Goal: Task Accomplishment & Management: Manage account settings

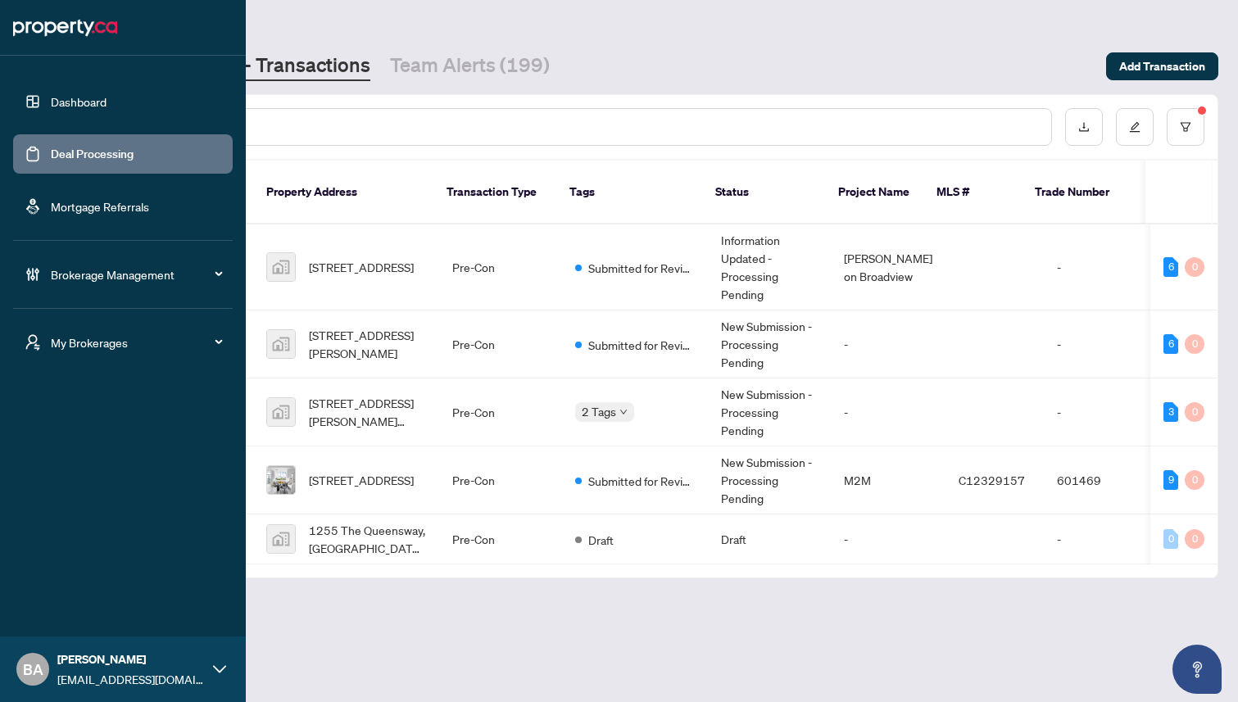
click at [76, 275] on span "Brokerage Management" at bounding box center [136, 275] width 170 height 18
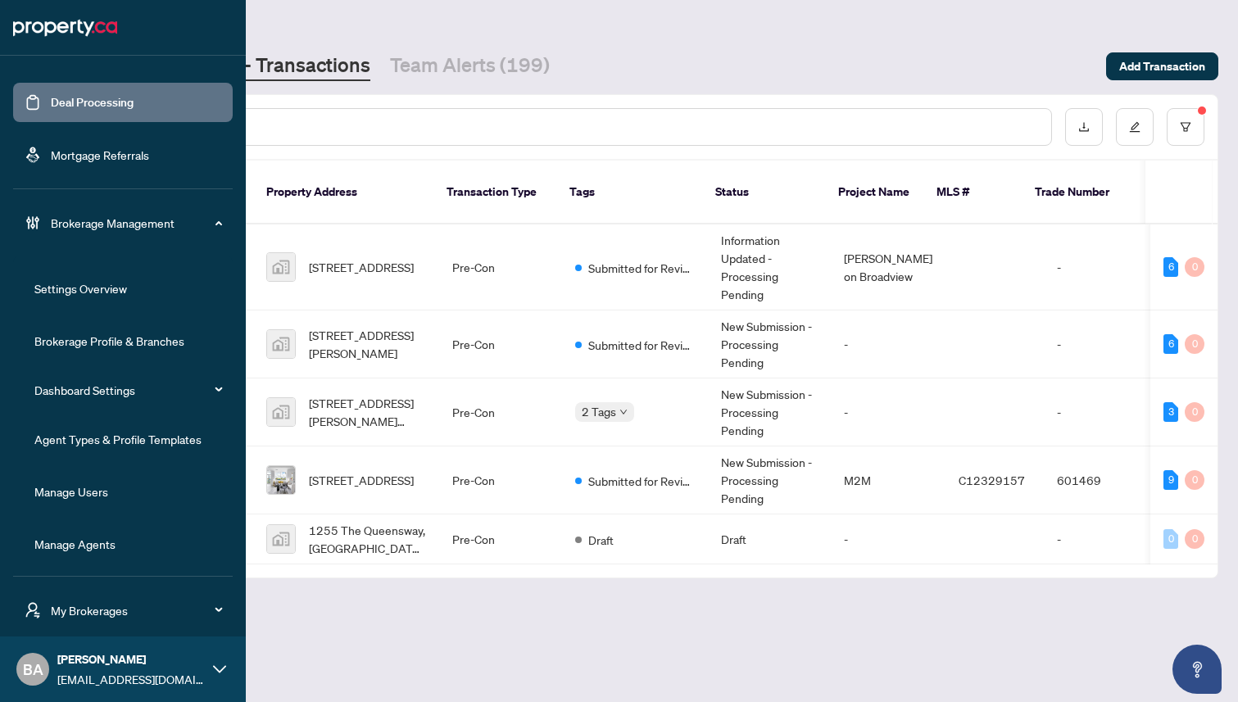
scroll to position [53, 0]
click at [62, 538] on link "Manage Agents" at bounding box center [74, 542] width 81 height 15
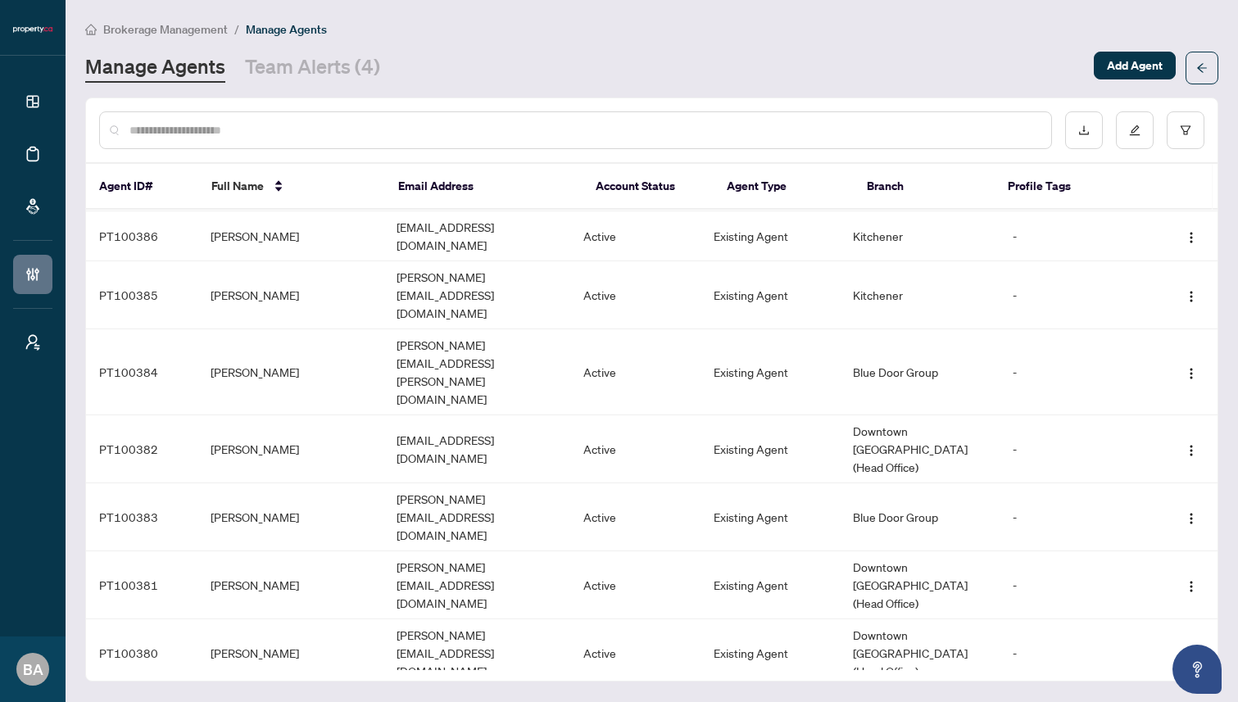
scroll to position [457, 0]
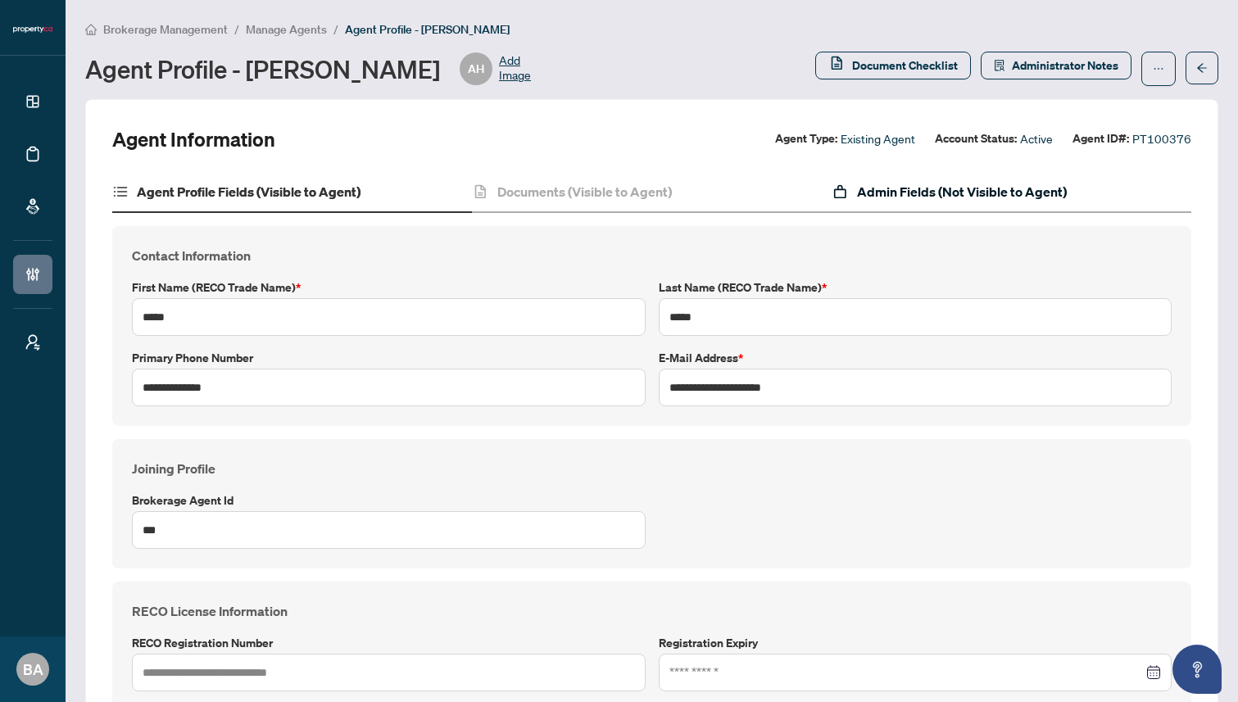
click at [881, 189] on h4 "Admin Fields (Not Visible to Agent)" at bounding box center [962, 192] width 210 height 20
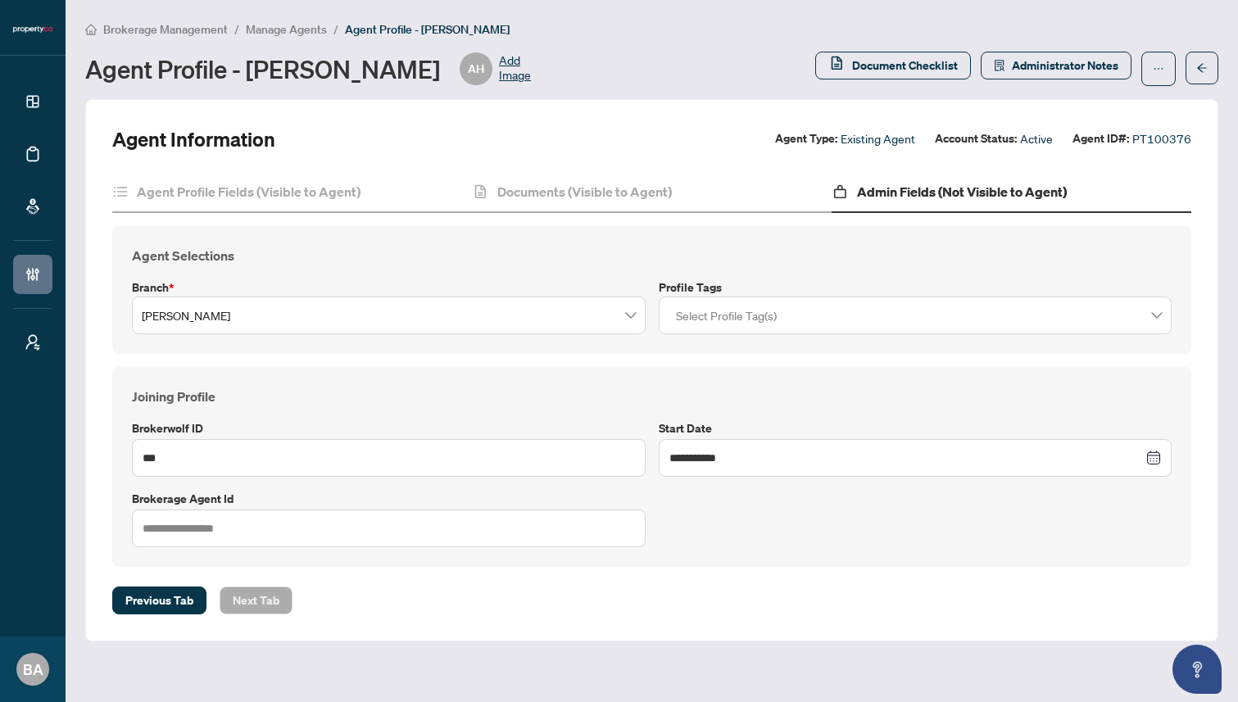
click at [569, 60] on div "Agent Profile - [PERSON_NAME] AH Add Image" at bounding box center [445, 68] width 720 height 33
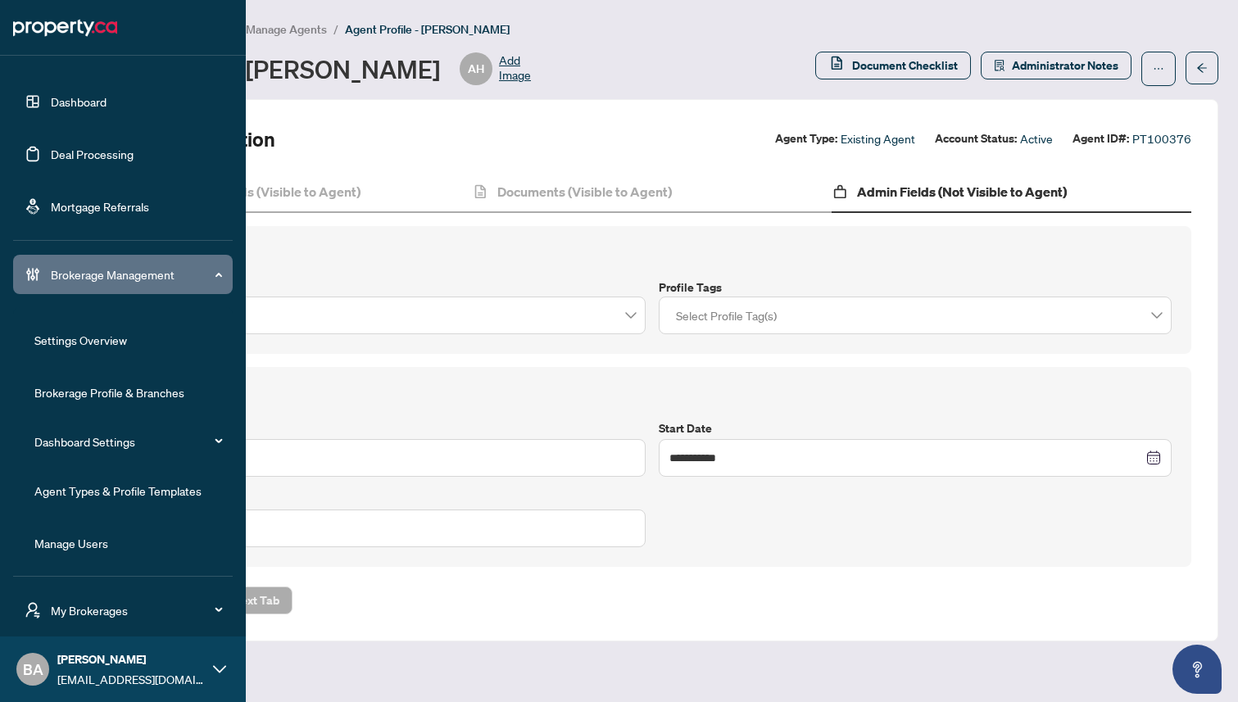
click at [79, 101] on link "Dashboard" at bounding box center [79, 101] width 56 height 15
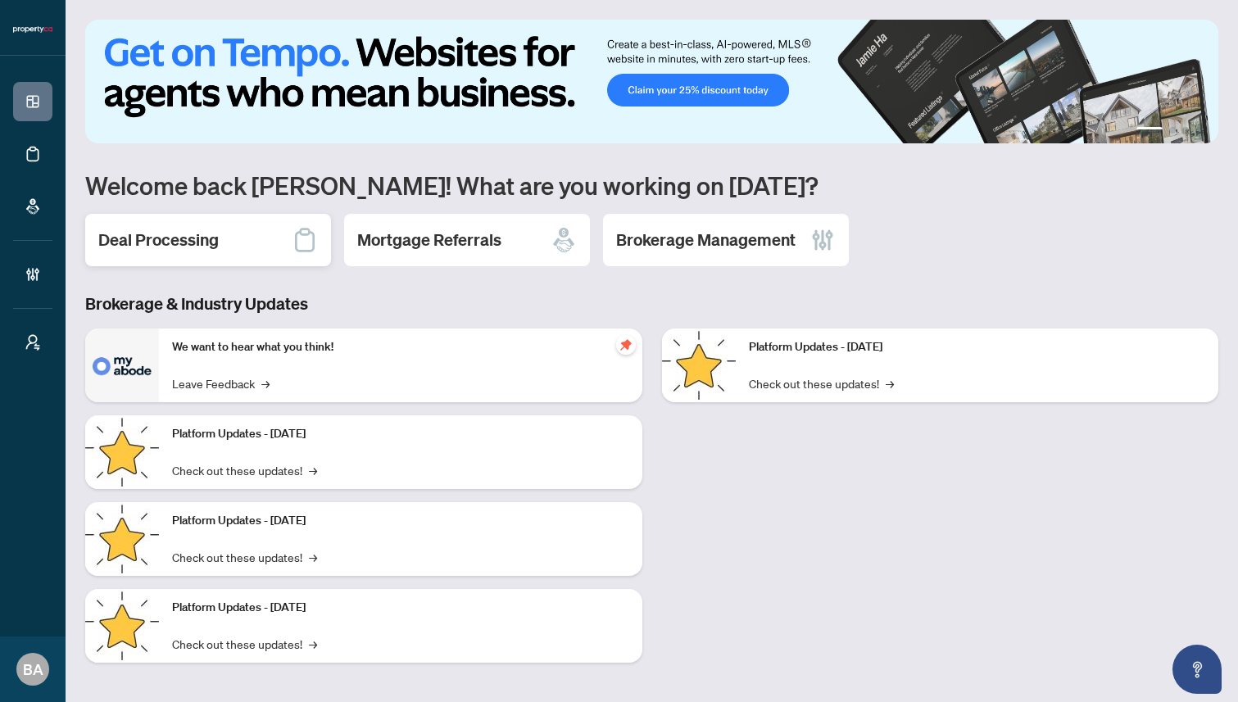
click at [173, 238] on h2 "Deal Processing" at bounding box center [158, 240] width 120 height 23
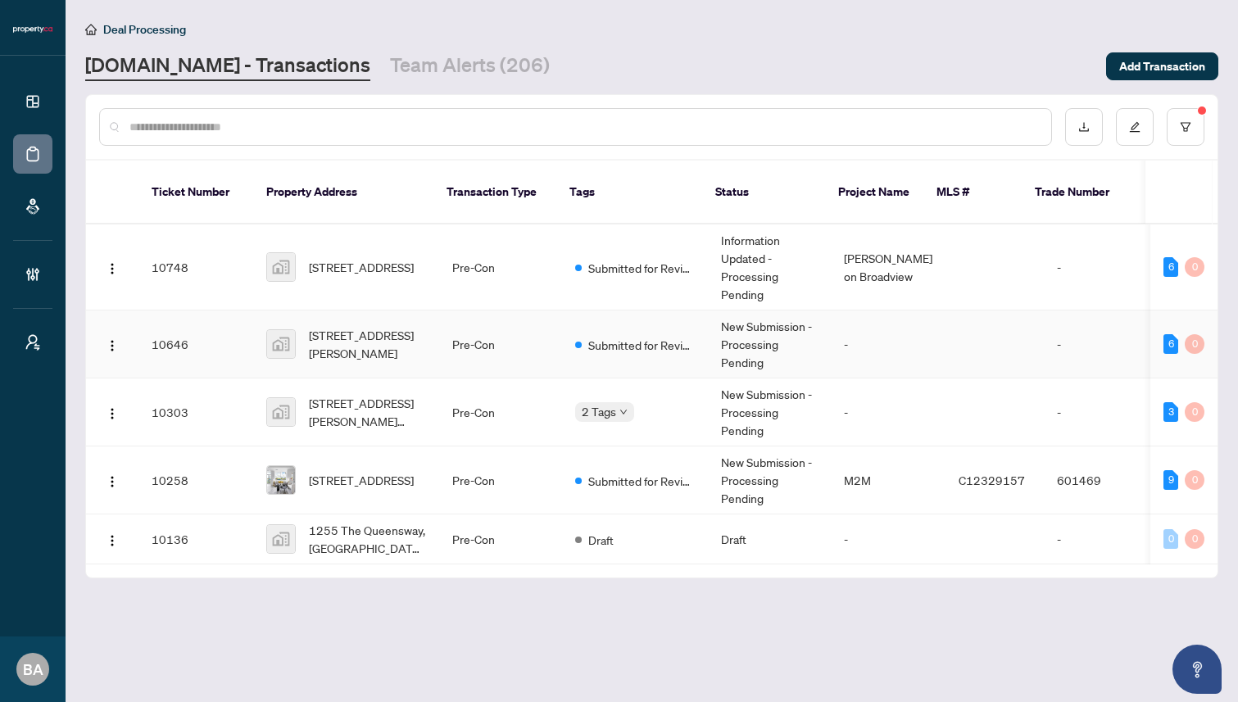
click at [215, 325] on td "10646" at bounding box center [196, 345] width 115 height 68
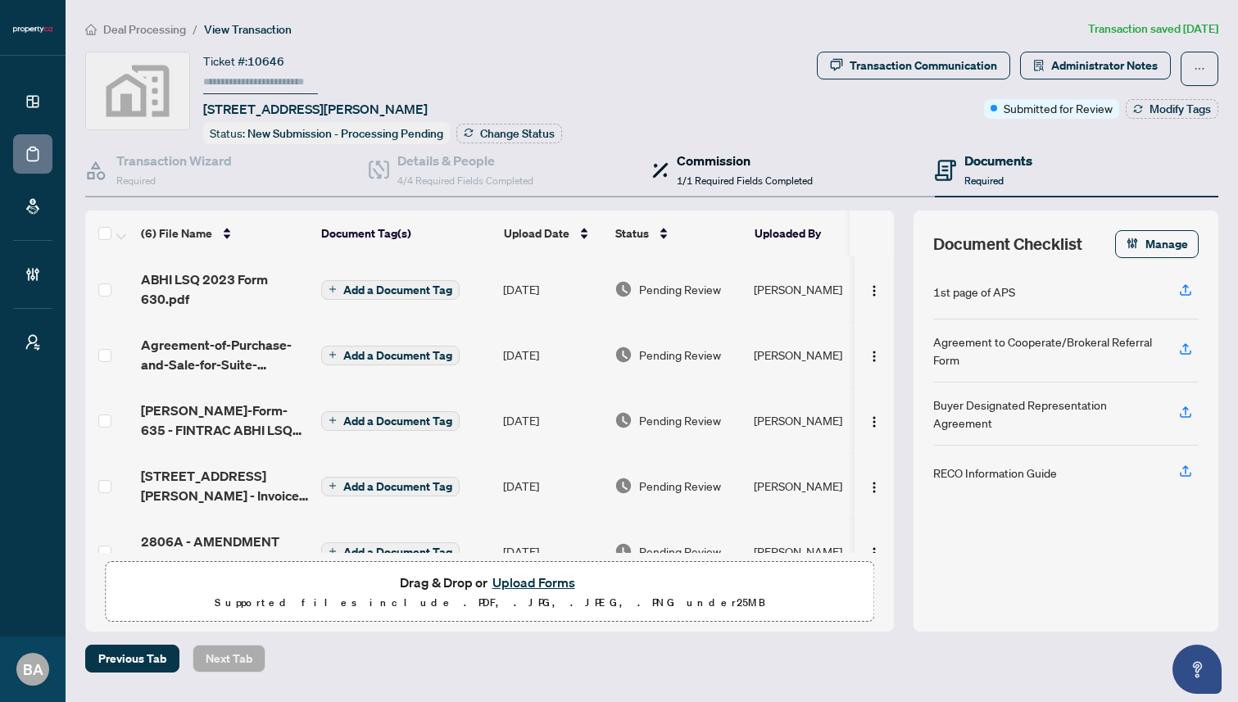
click at [723, 175] on span "1/1 Required Fields Completed" at bounding box center [745, 181] width 136 height 12
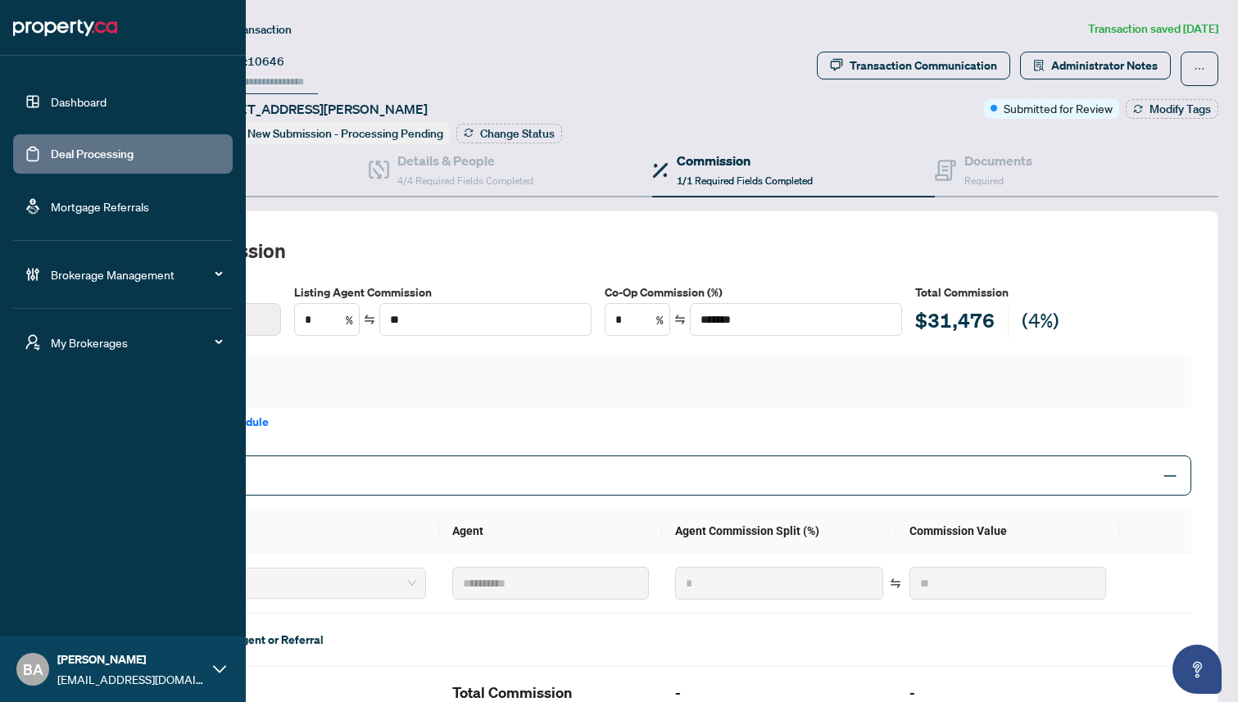
click at [85, 150] on link "Deal Processing" at bounding box center [92, 154] width 83 height 15
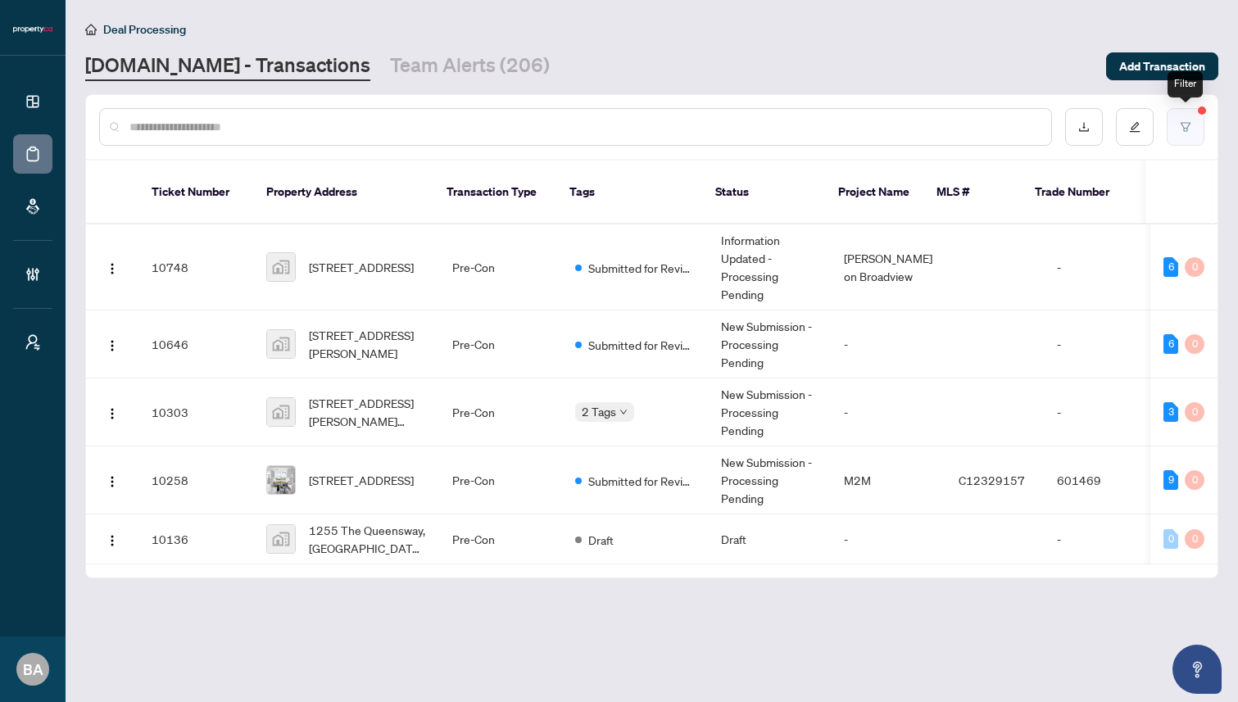
click at [1190, 116] on button "button" at bounding box center [1186, 127] width 38 height 38
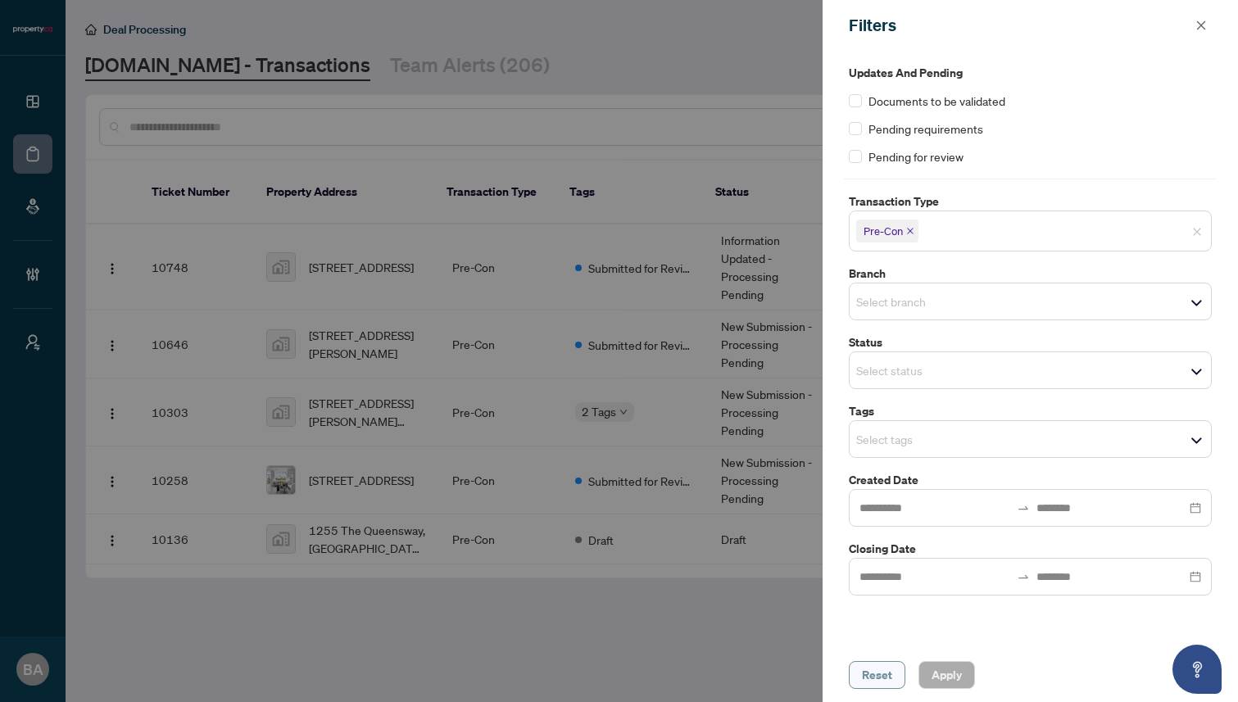
click at [878, 675] on span "Reset" at bounding box center [877, 675] width 30 height 26
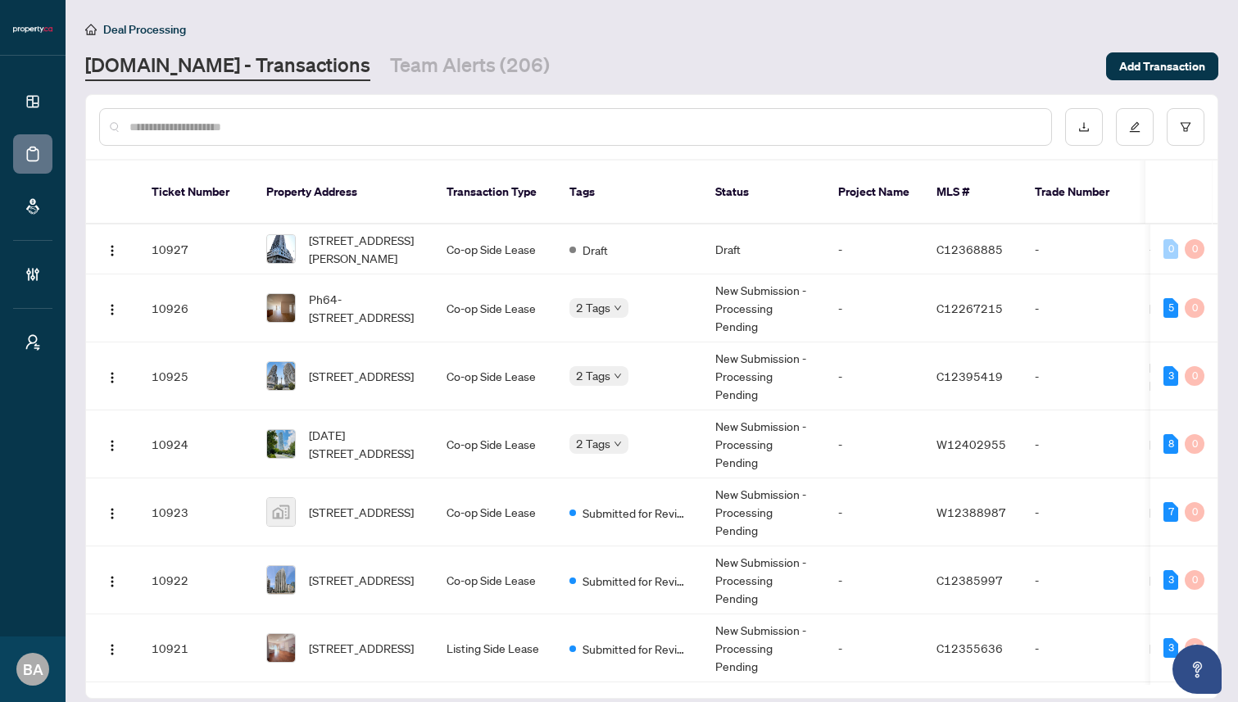
click at [950, 42] on div "Deal Processing [DOMAIN_NAME] - Transactions Team Alerts (206) Add Transaction" at bounding box center [652, 50] width 1134 height 61
click at [1185, 120] on button "button" at bounding box center [1186, 127] width 38 height 38
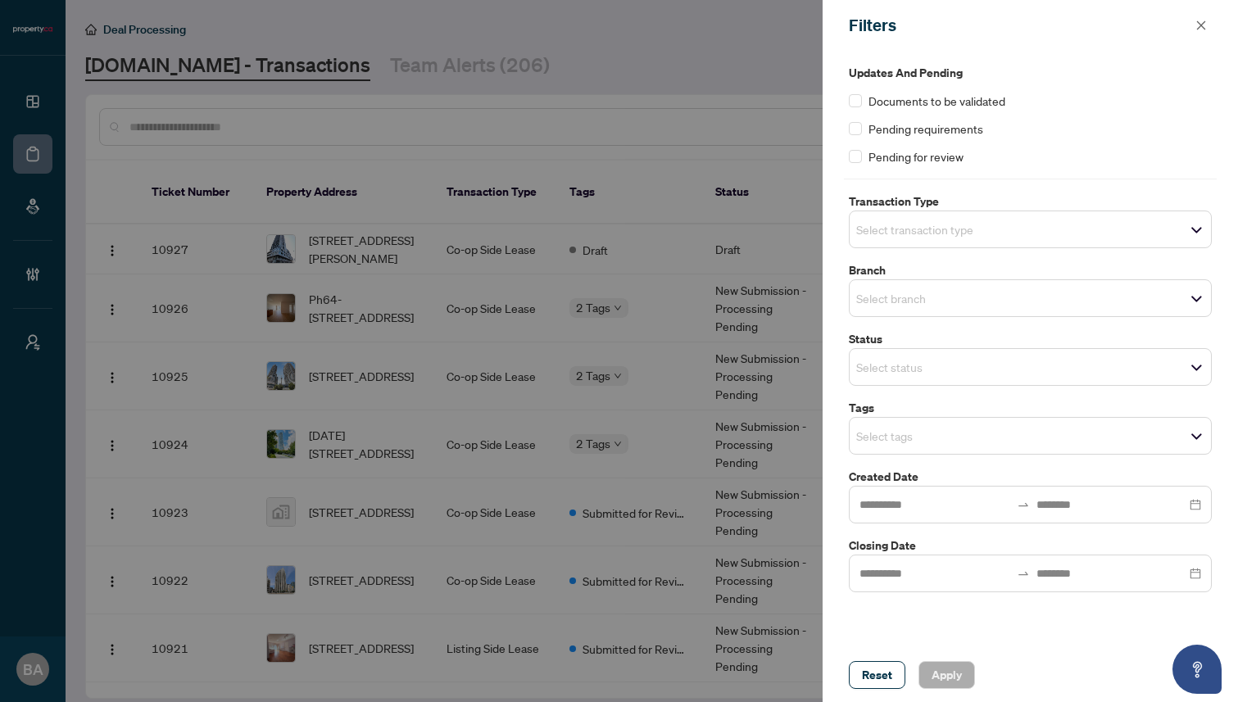
click at [961, 229] on input "search" at bounding box center [914, 230] width 115 height 20
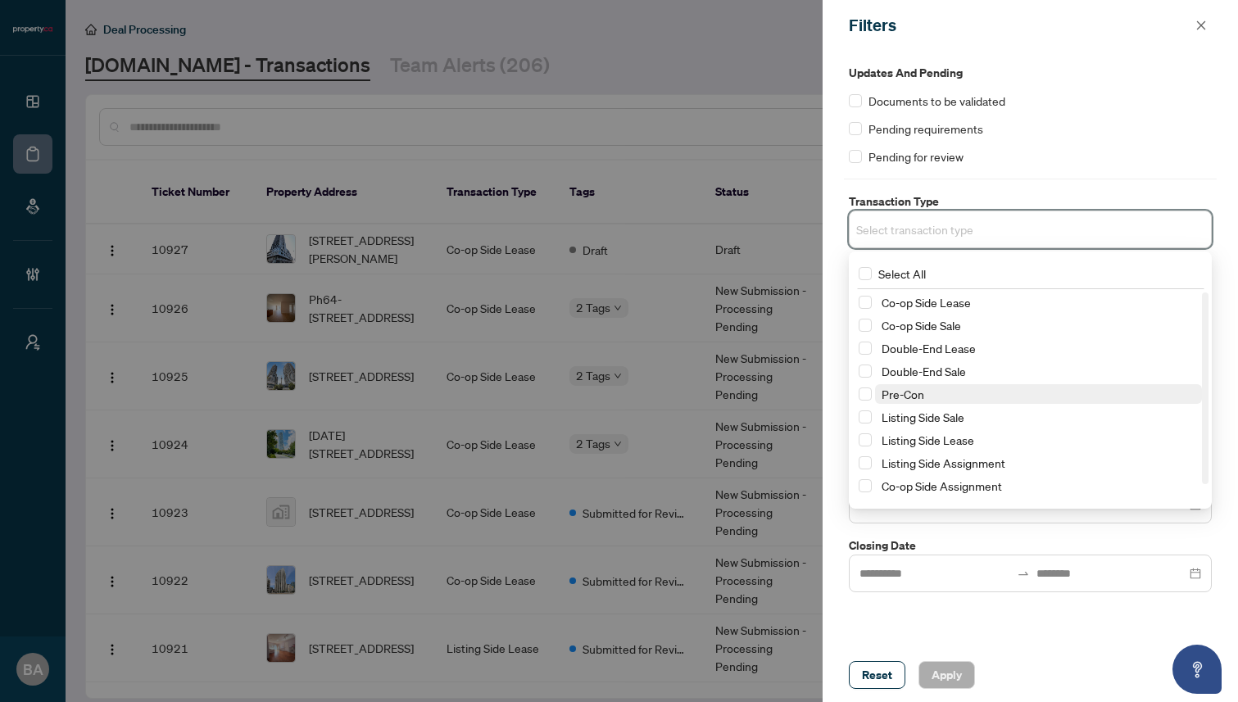
scroll to position [20, 0]
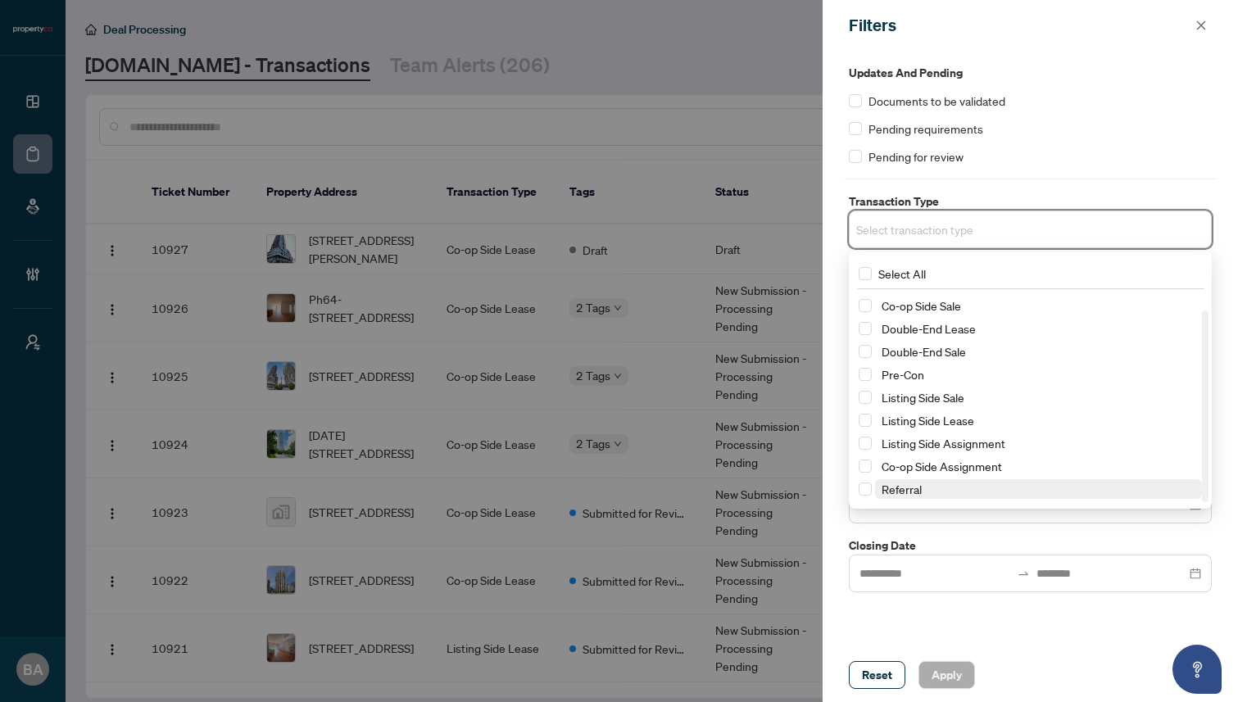
click at [926, 489] on span "Referral" at bounding box center [1038, 489] width 327 height 20
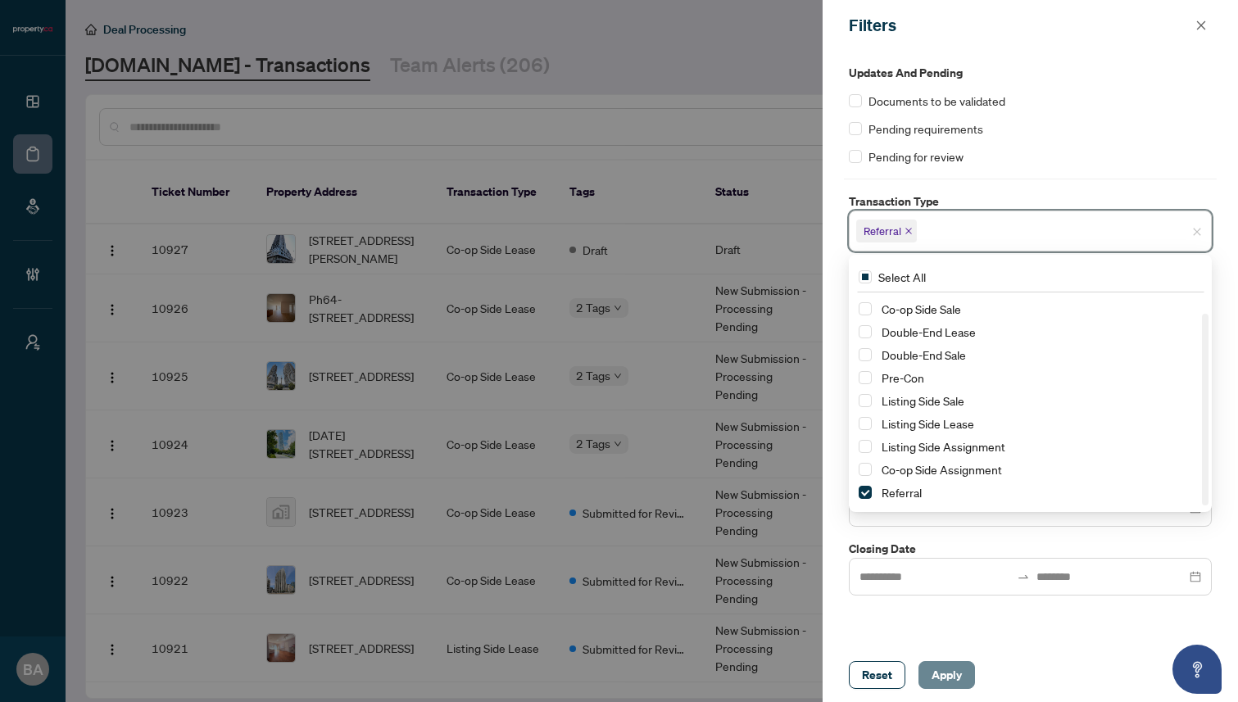
click at [947, 673] on span "Apply" at bounding box center [947, 675] width 30 height 26
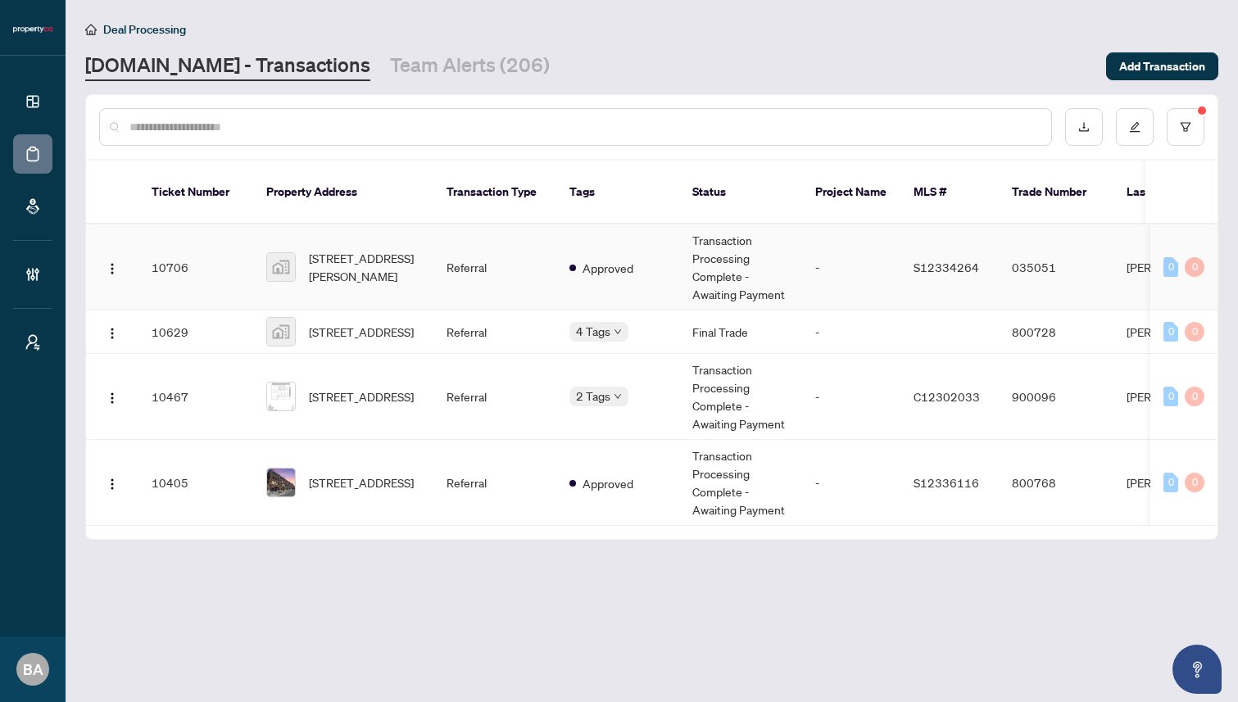
click at [221, 248] on td "10706" at bounding box center [196, 268] width 115 height 86
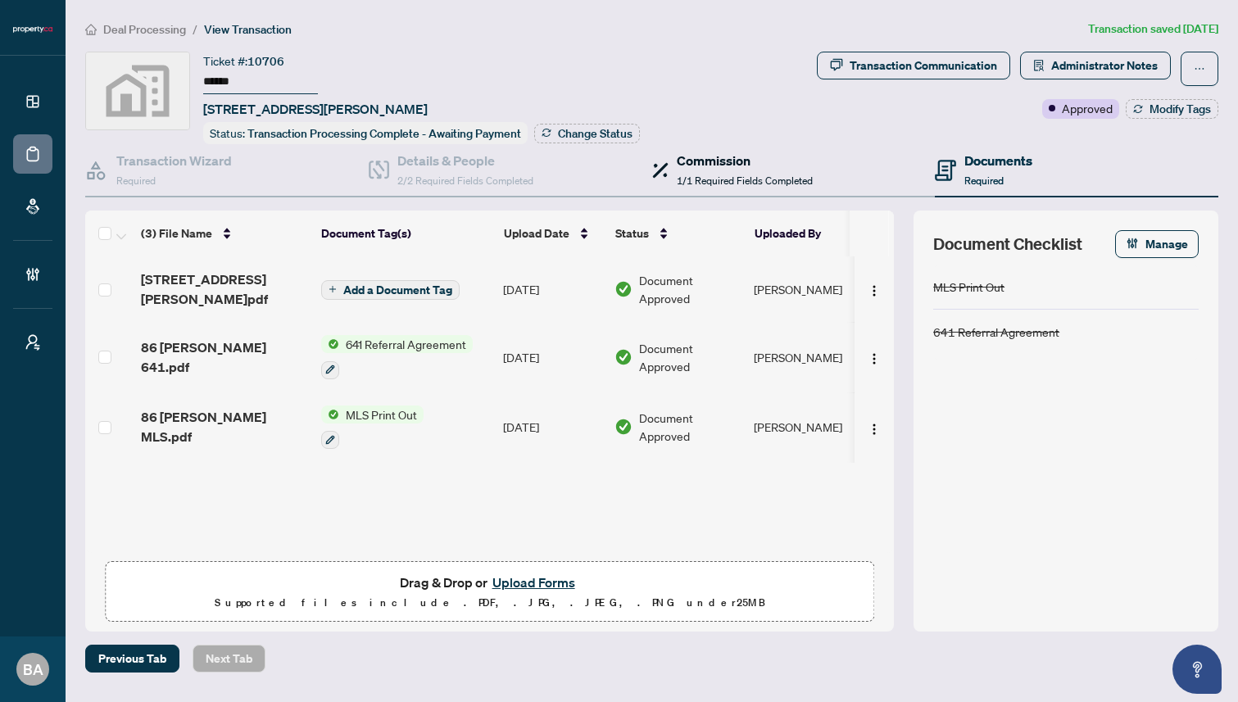
click at [724, 170] on div "Commission 1/1 Required Fields Completed" at bounding box center [745, 170] width 136 height 39
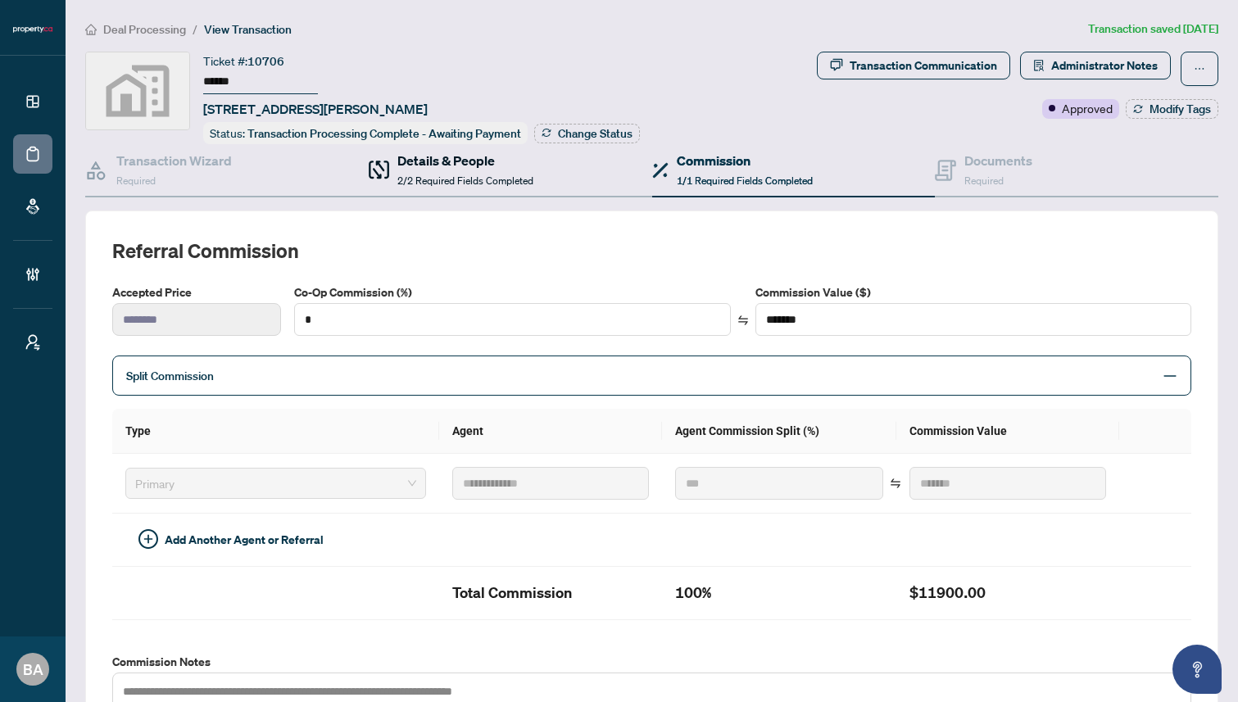
click at [456, 167] on h4 "Details & People" at bounding box center [466, 161] width 136 height 20
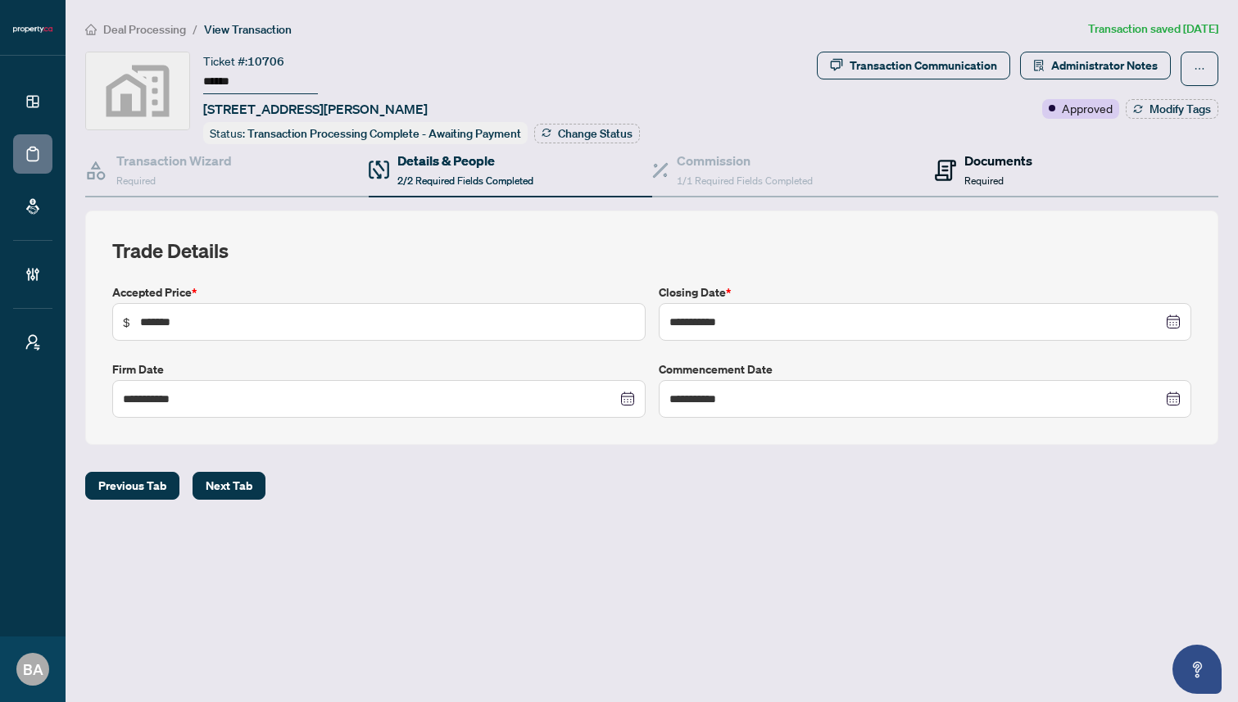
click at [990, 169] on div "Documents Required" at bounding box center [999, 170] width 68 height 39
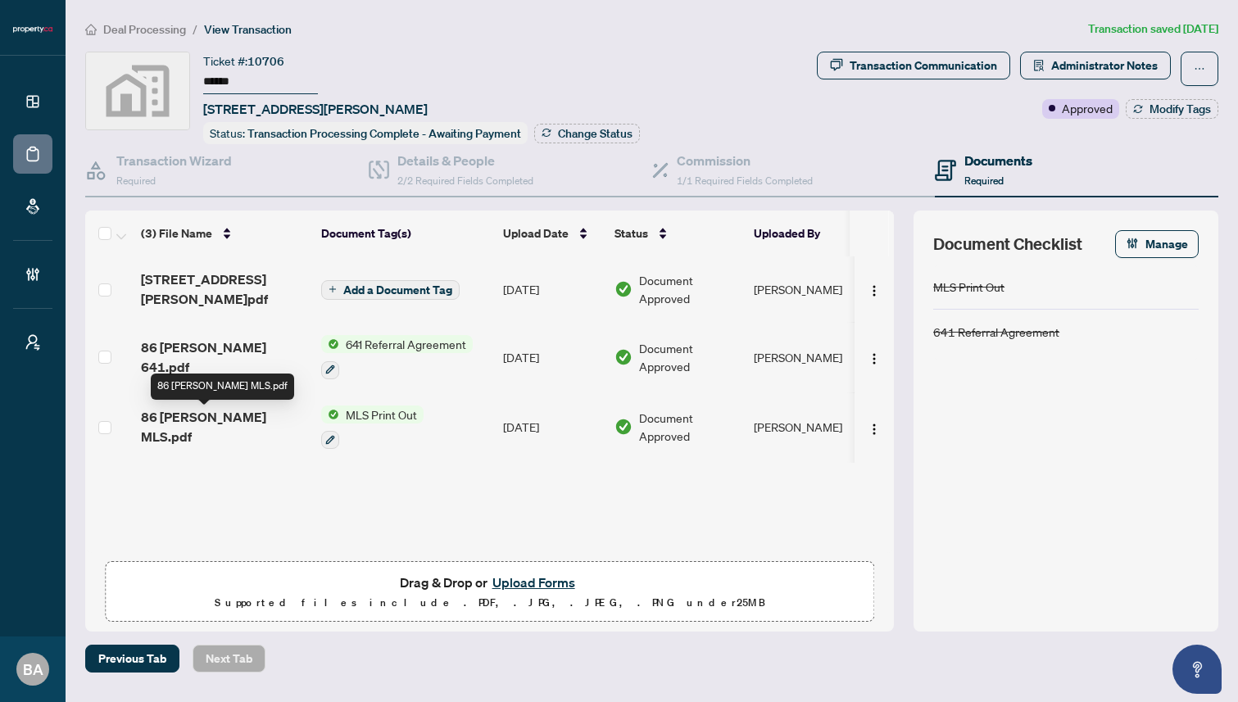
click at [191, 416] on span "86 [PERSON_NAME] MLS.pdf" at bounding box center [224, 426] width 167 height 39
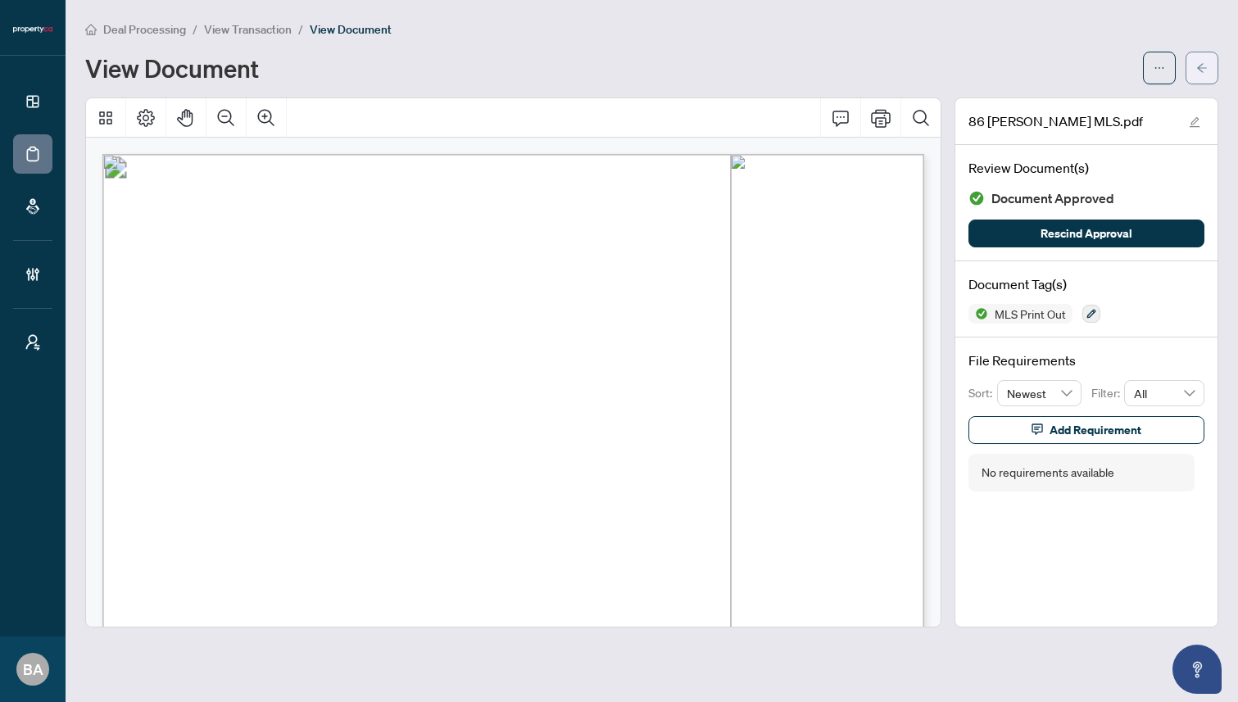
click at [1209, 58] on button "button" at bounding box center [1202, 68] width 33 height 33
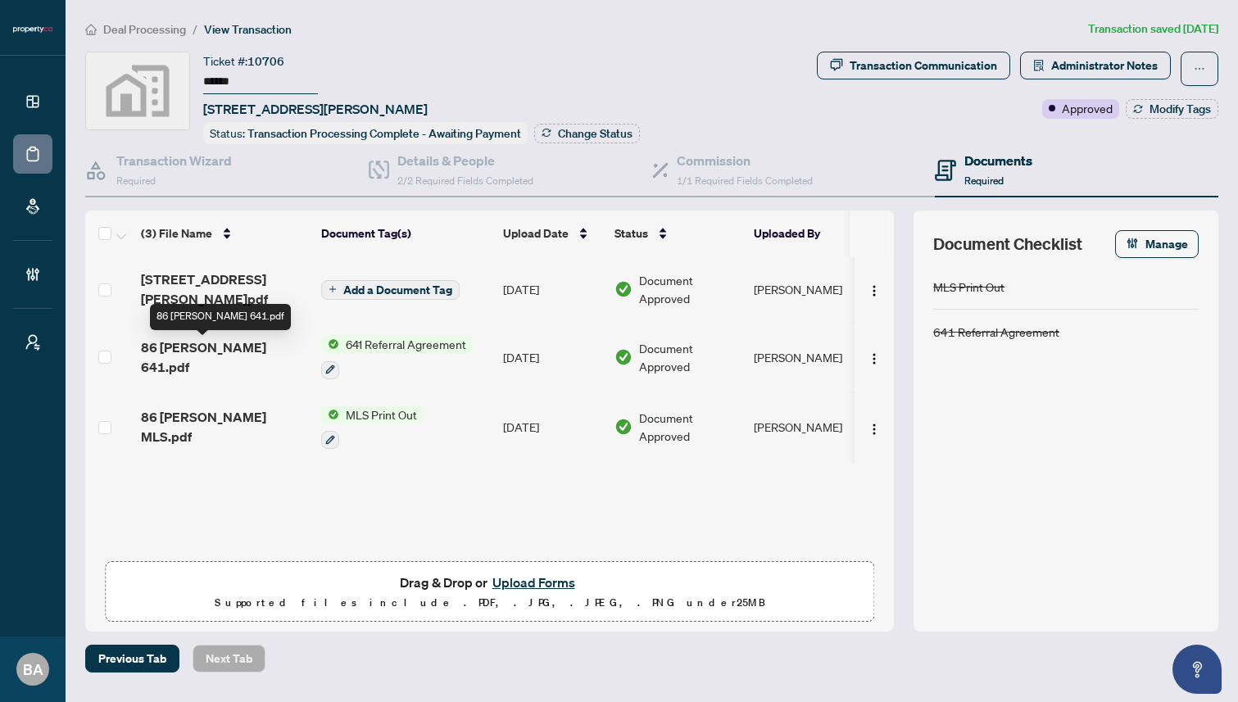
click at [221, 345] on span "86 [PERSON_NAME] 641.pdf" at bounding box center [224, 357] width 167 height 39
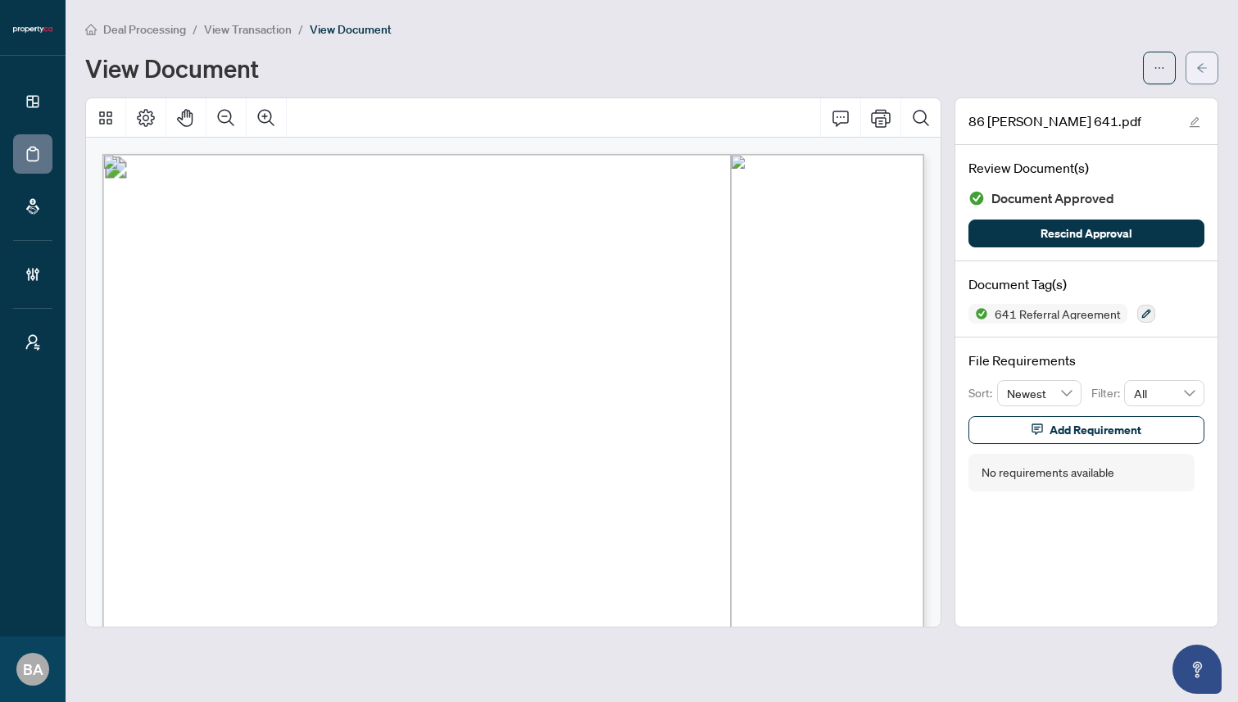
click at [1209, 63] on button "button" at bounding box center [1202, 68] width 33 height 33
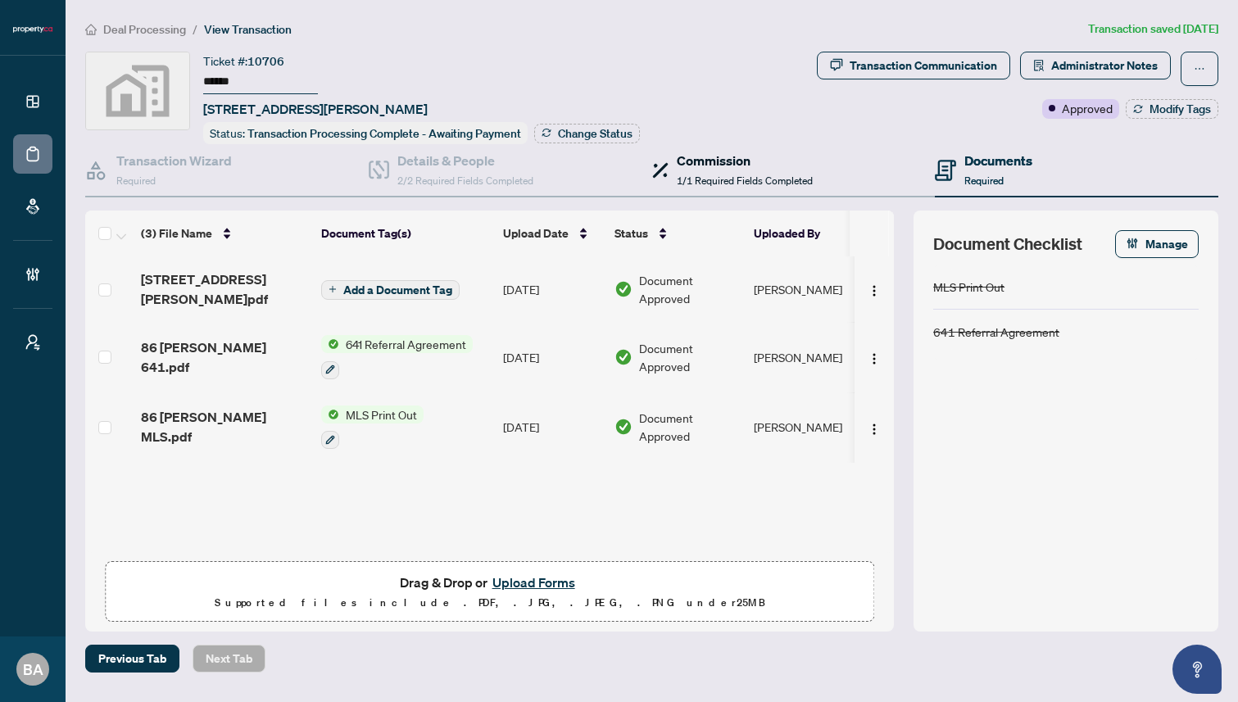
click at [787, 167] on div "Commission 1/1 Required Fields Completed" at bounding box center [745, 170] width 136 height 39
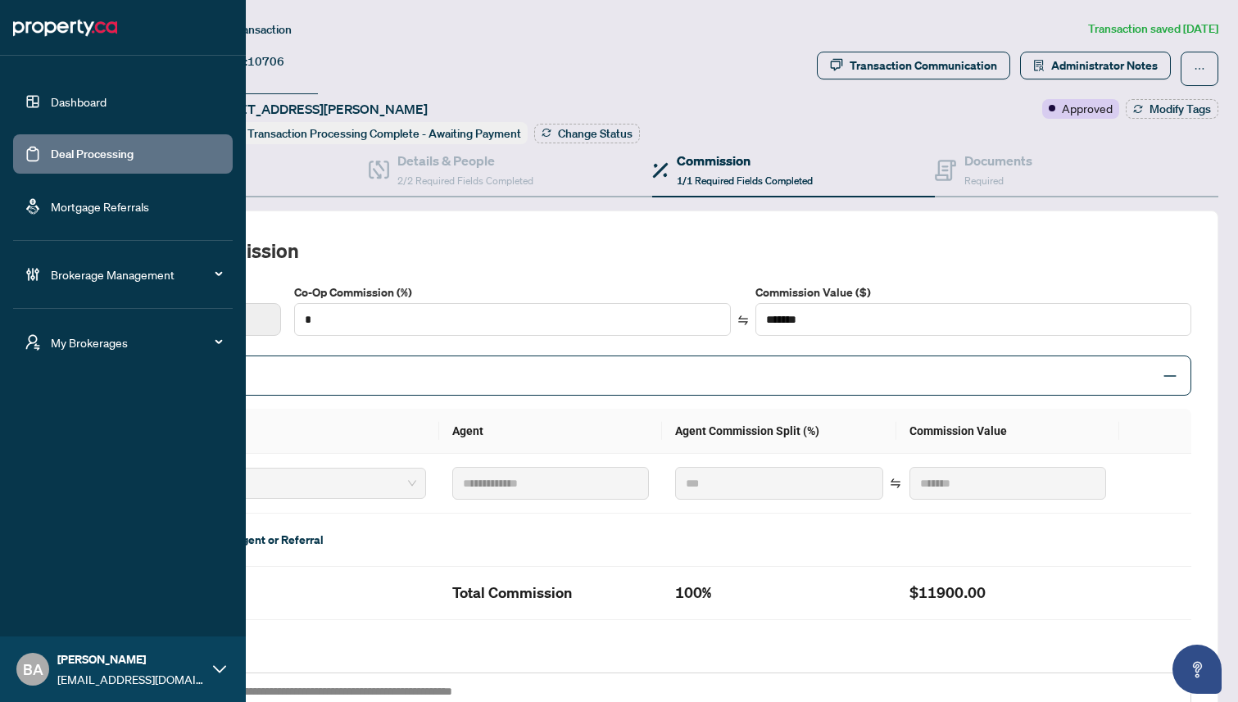
click at [32, 157] on li "Deal Processing" at bounding box center [123, 153] width 220 height 39
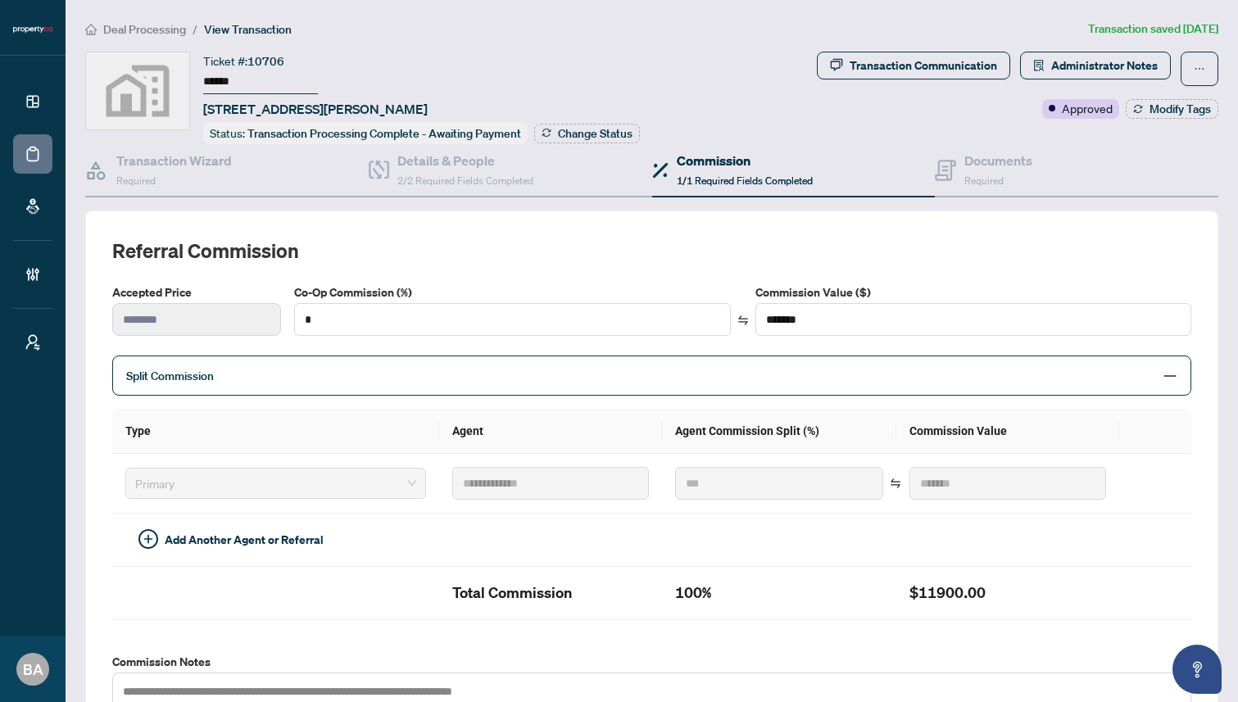
click at [16, 163] on li "Deal Processing" at bounding box center [32, 153] width 39 height 39
click at [18, 163] on li "Deal Processing" at bounding box center [32, 153] width 39 height 39
click at [30, 154] on li "Deal Processing" at bounding box center [32, 153] width 39 height 39
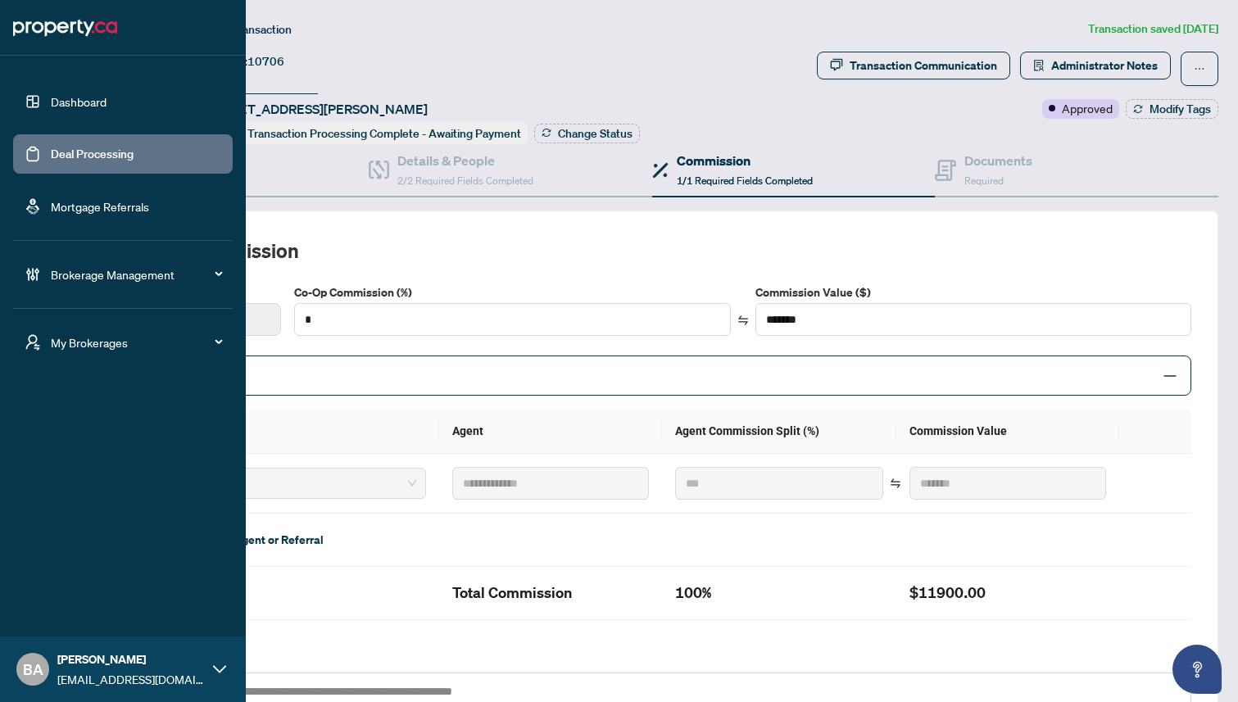
click at [26, 82] on li "Dashboard" at bounding box center [123, 101] width 220 height 39
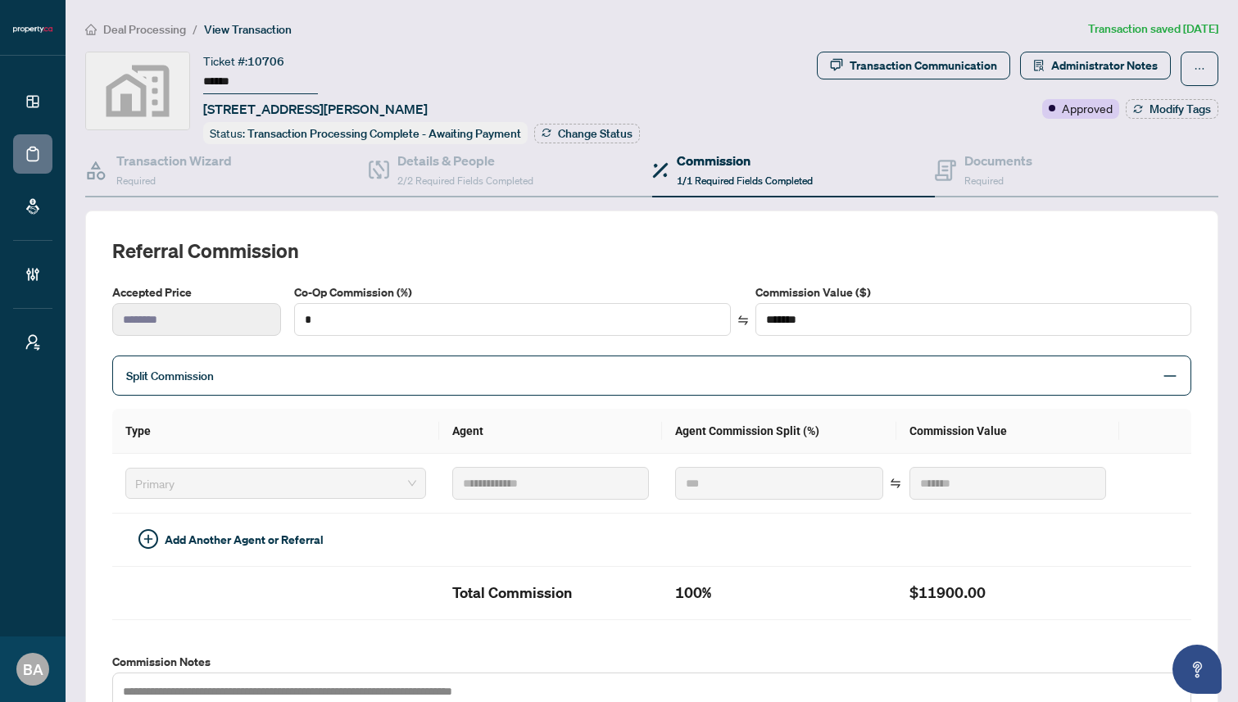
click at [33, 98] on li "Dashboard" at bounding box center [32, 101] width 39 height 39
click at [514, 44] on div "**********" at bounding box center [652, 535] width 1147 height 1030
click at [153, 29] on span "Deal Processing" at bounding box center [144, 29] width 83 height 15
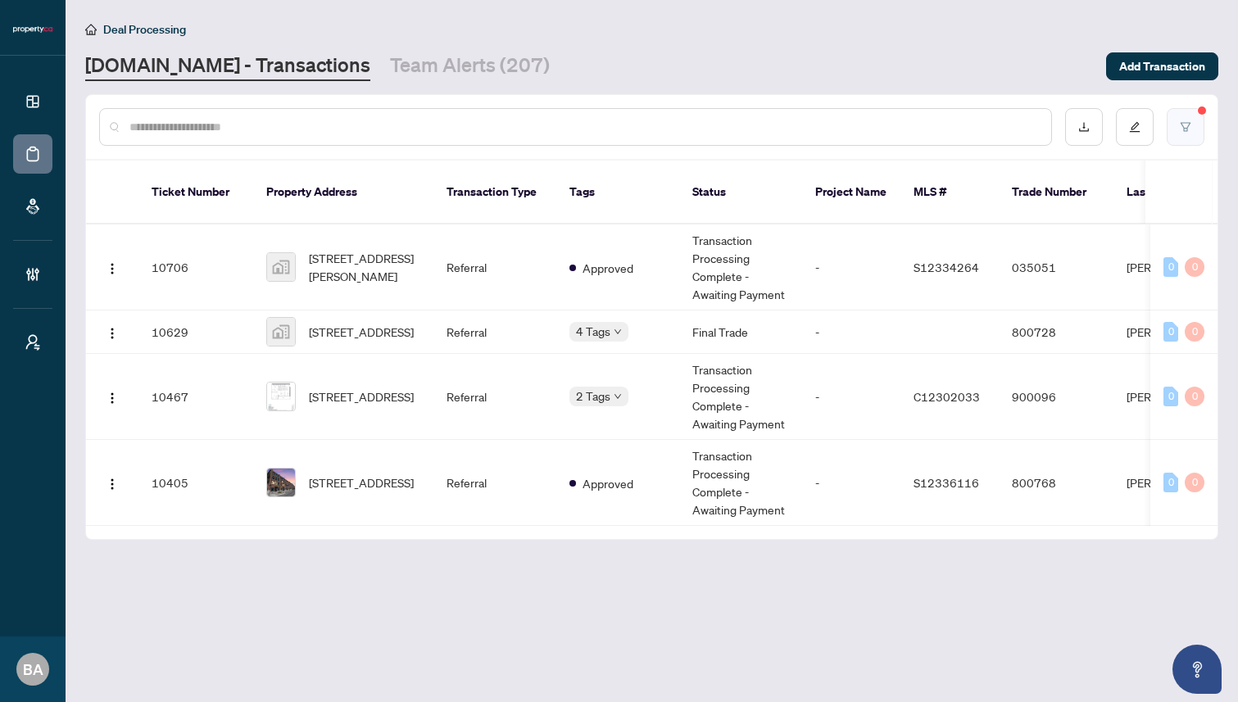
click at [1186, 125] on icon "filter" at bounding box center [1185, 126] width 11 height 11
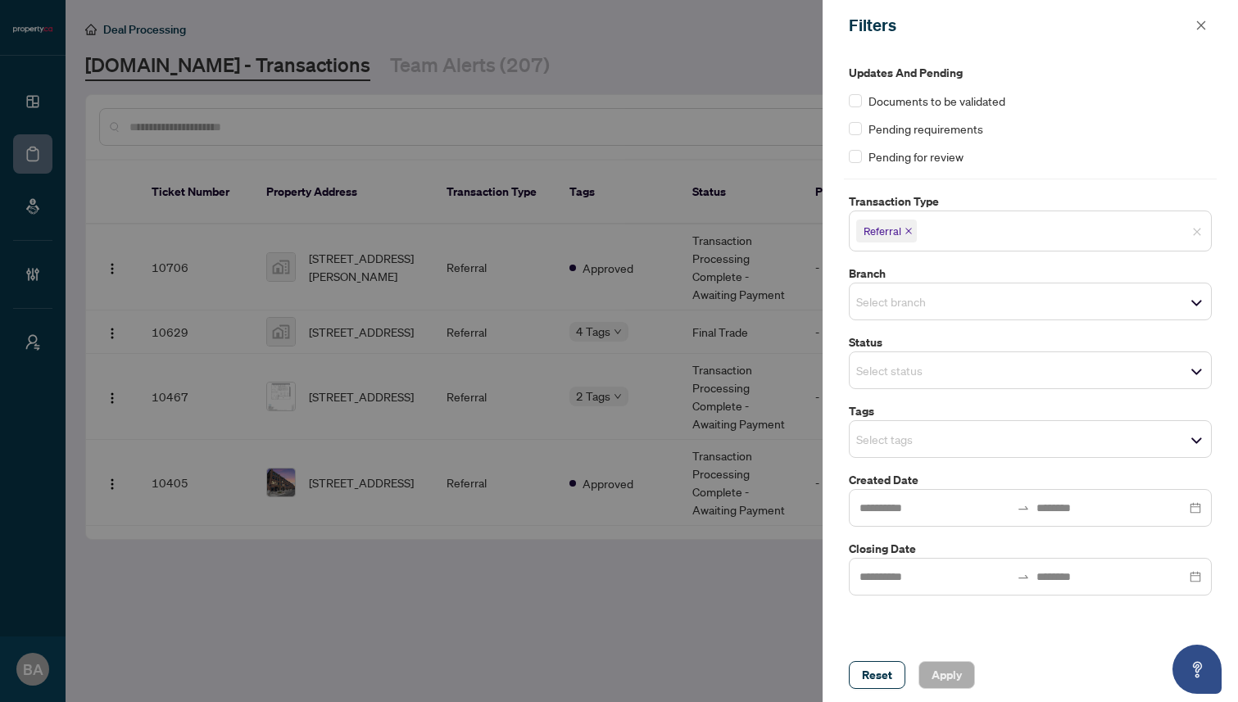
click at [906, 231] on icon "close" at bounding box center [909, 231] width 8 height 8
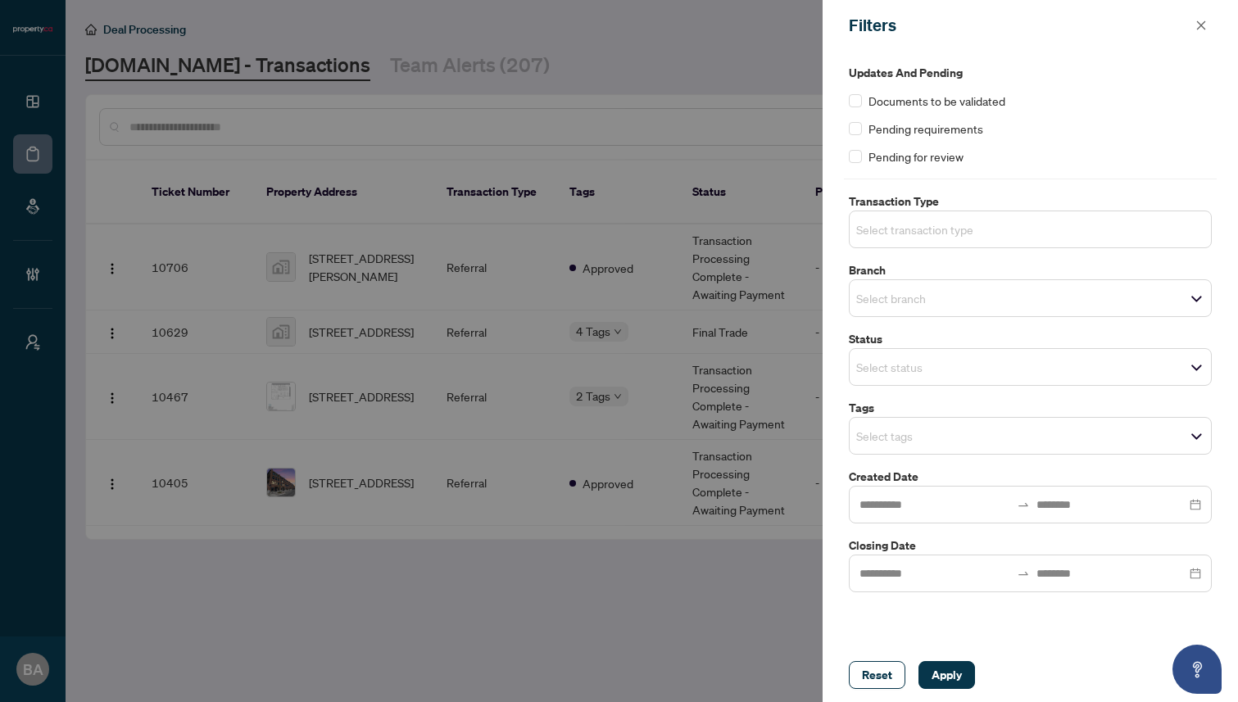
click at [922, 231] on input "search" at bounding box center [914, 230] width 115 height 20
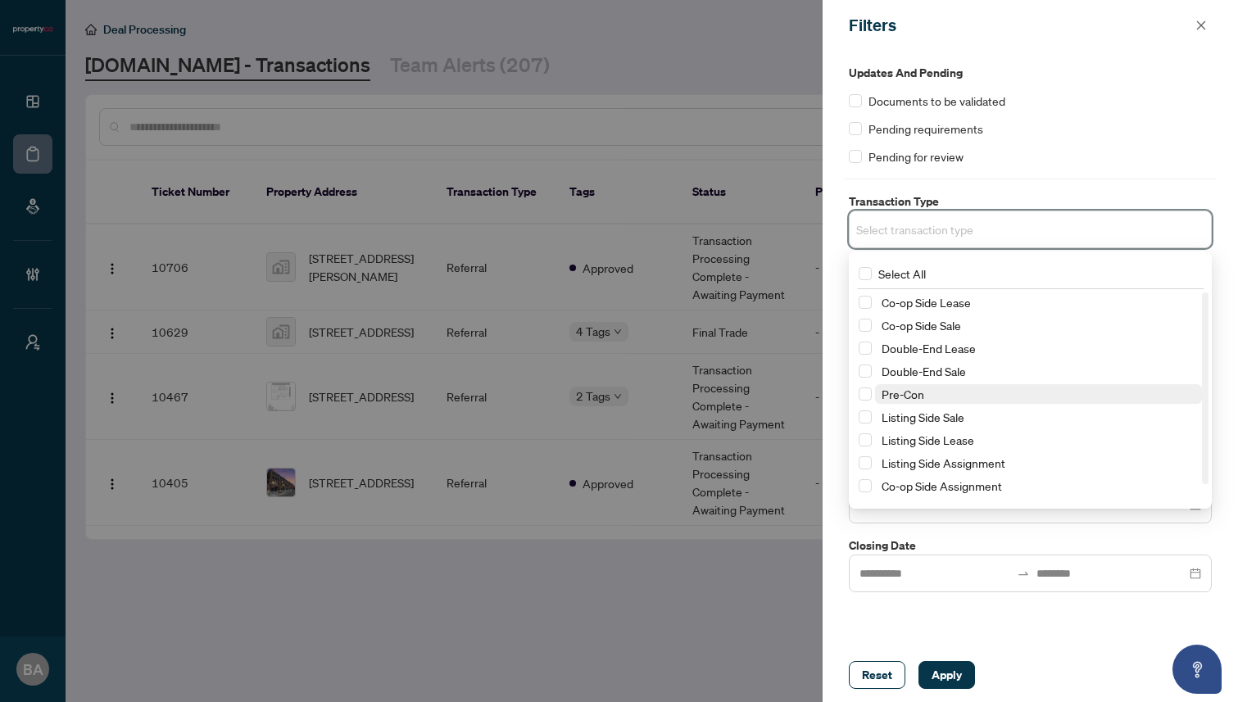
click at [889, 400] on span "Pre-Con" at bounding box center [903, 394] width 43 height 15
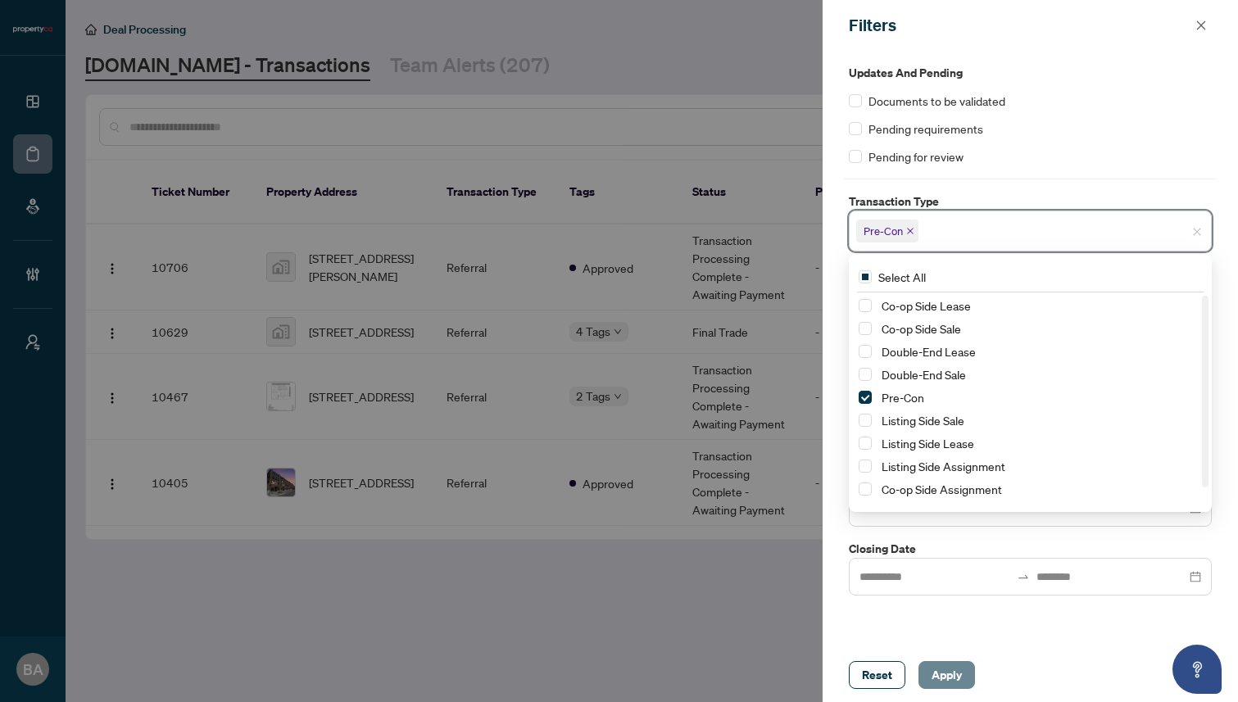
click at [941, 681] on span "Apply" at bounding box center [947, 675] width 30 height 26
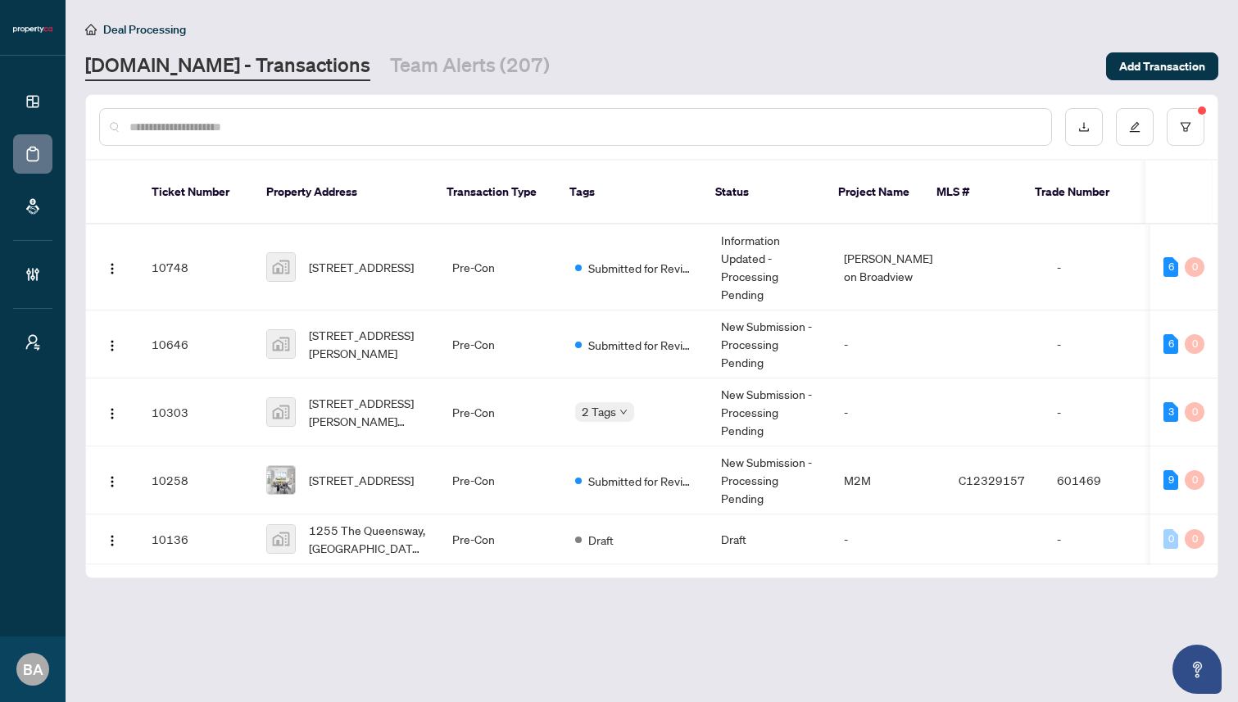
click at [519, 325] on td "Pre-Con" at bounding box center [500, 345] width 123 height 68
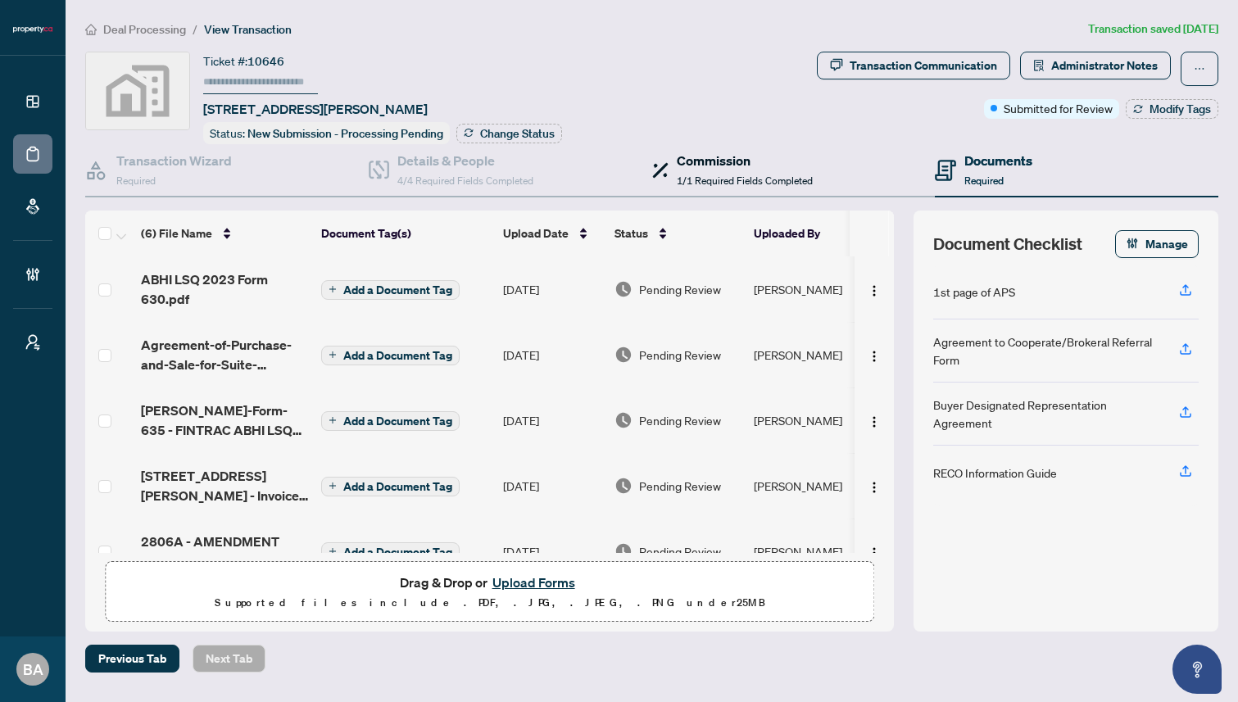
click at [755, 156] on h4 "Commission" at bounding box center [745, 161] width 136 height 20
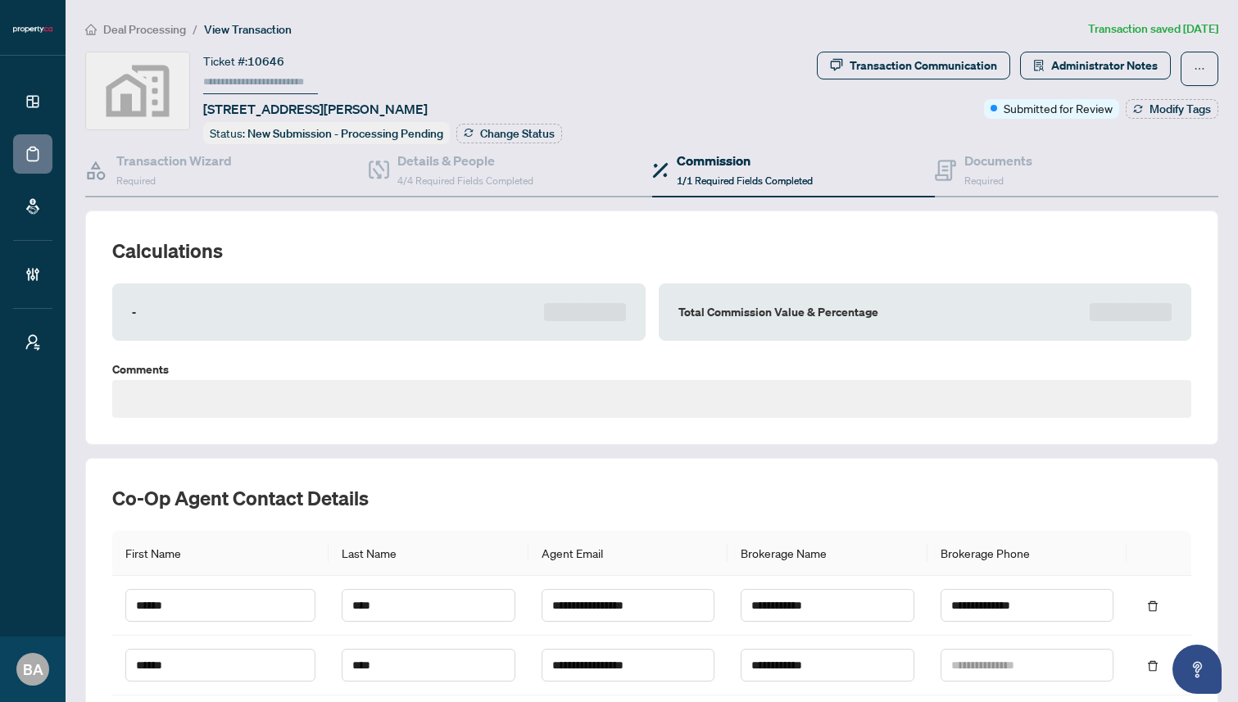
type textarea "**********"
